Goal: Navigation & Orientation: Find specific page/section

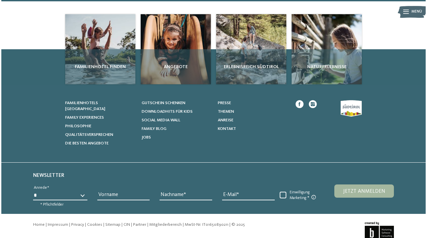
scroll to position [1132, 0]
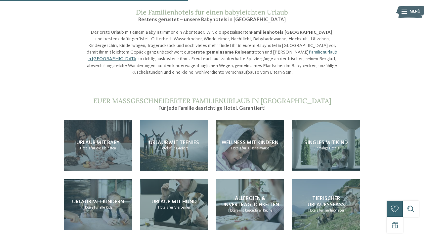
scroll to position [498, 0]
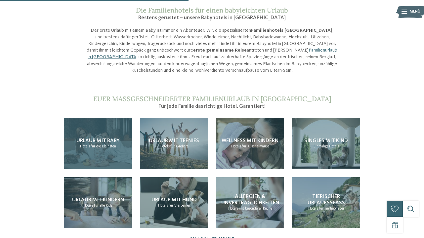
click at [86, 138] on span "Urlaub mit Baby" at bounding box center [97, 140] width 43 height 5
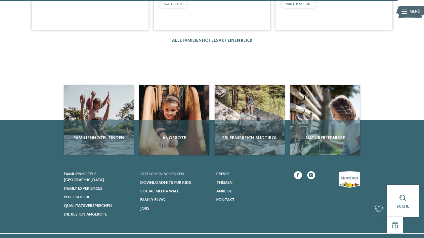
scroll to position [1063, 0]
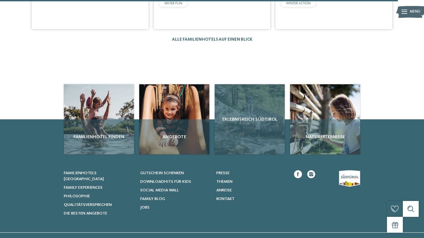
click at [257, 100] on div "Erlebnisreich Südtirol" at bounding box center [250, 119] width 70 height 70
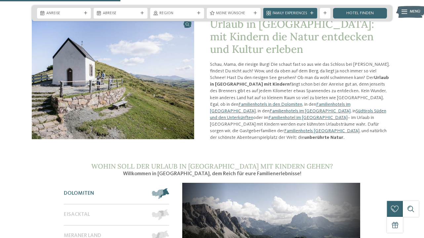
scroll to position [404, 0]
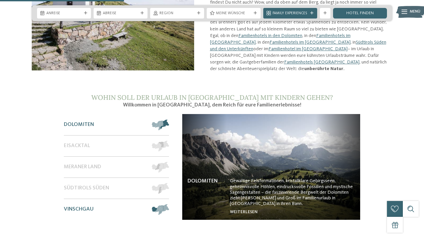
click at [103, 199] on div "Vinschgau" at bounding box center [105, 209] width 83 height 21
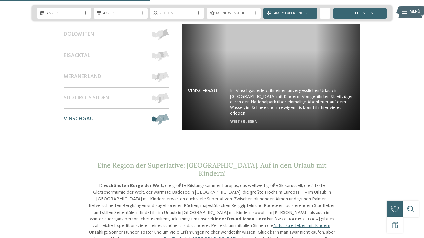
scroll to position [487, 0]
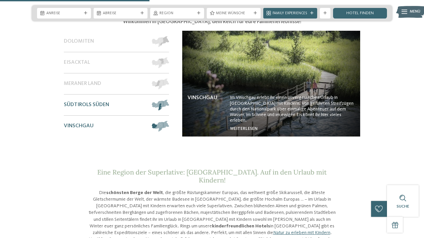
click at [149, 97] on div at bounding box center [158, 105] width 23 height 21
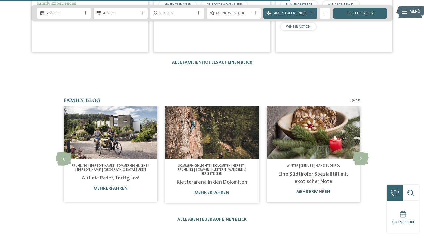
scroll to position [947, 0]
click at [112, 164] on span "Frühling | Sommer | Sommerhighlights | Herbst | Südtirols Süden" at bounding box center [110, 167] width 77 height 7
click at [113, 119] on img at bounding box center [111, 132] width 94 height 53
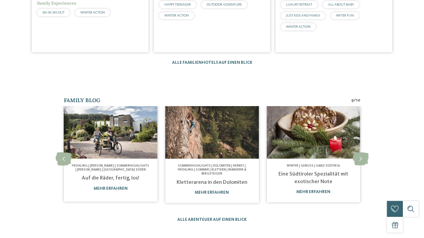
scroll to position [0, 0]
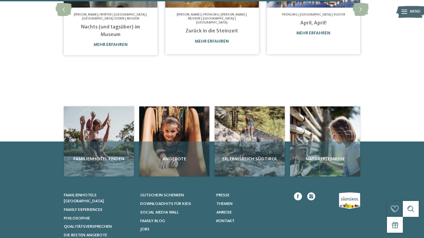
scroll to position [369, 0]
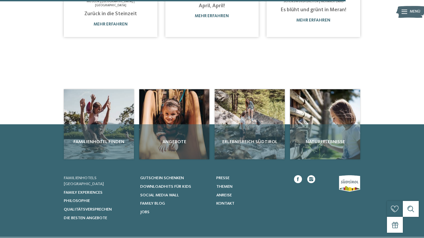
click at [104, 176] on span "Familienhotels [GEOGRAPHIC_DATA]" at bounding box center [84, 181] width 40 height 10
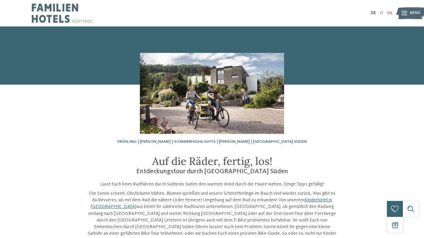
scroll to position [0, 0]
